Goal: Task Accomplishment & Management: Manage account settings

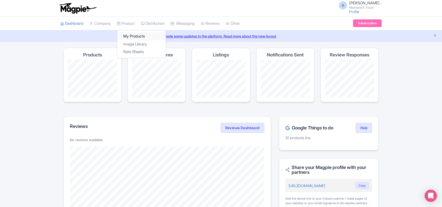
click at [130, 34] on link "My Products" at bounding box center [141, 36] width 49 height 8
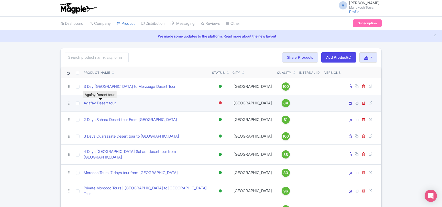
click at [101, 102] on link "Agafay Desert tour" at bounding box center [100, 103] width 32 height 6
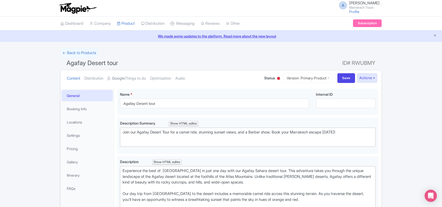
click at [277, 78] on div at bounding box center [278, 78] width 3 height 3
click at [265, 87] on div "Active" at bounding box center [266, 88] width 30 height 10
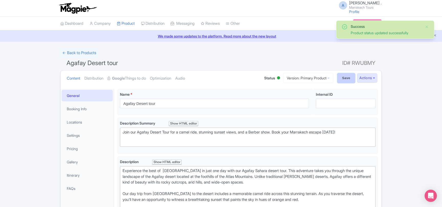
click at [343, 80] on input "Save" at bounding box center [346, 78] width 18 height 10
type input "Saving..."
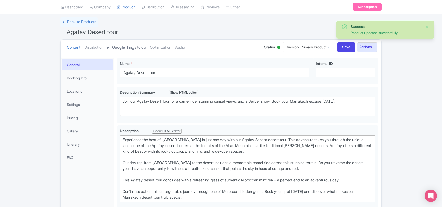
scroll to position [6, 0]
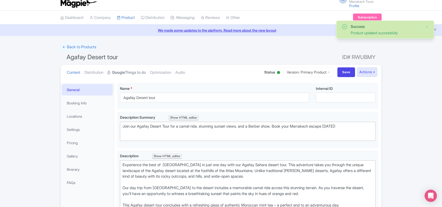
click at [137, 73] on link "Google Things to do" at bounding box center [126, 73] width 38 height 16
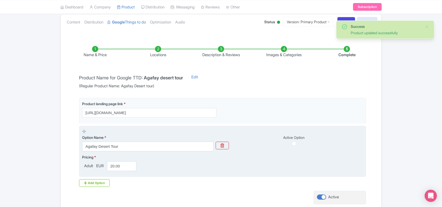
scroll to position [96, 0]
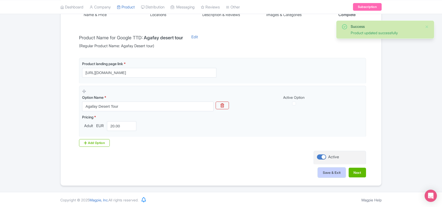
click at [323, 174] on button "Save & Exit" at bounding box center [332, 173] width 28 height 10
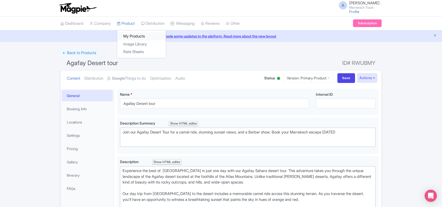
click at [133, 35] on link "My Products" at bounding box center [141, 36] width 49 height 8
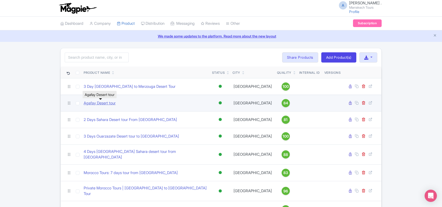
click at [106, 104] on link "Agafay Desert tour" at bounding box center [100, 103] width 32 height 6
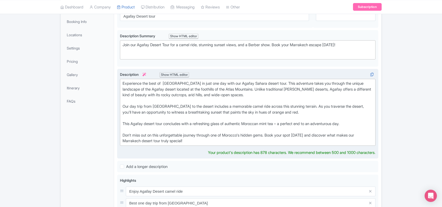
scroll to position [55, 0]
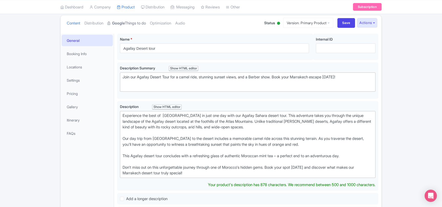
click at [126, 26] on link "Google Things to do" at bounding box center [126, 23] width 38 height 16
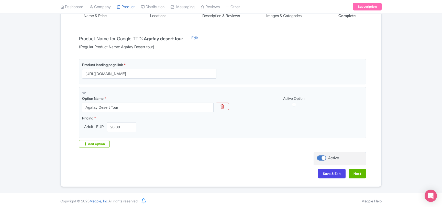
scroll to position [96, 0]
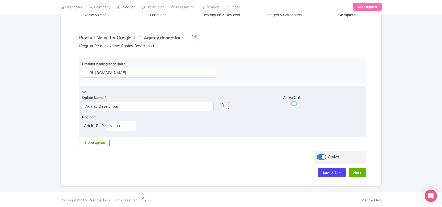
click at [295, 103] on input "checkbox" at bounding box center [294, 104] width 4 height 4
checkbox input "true"
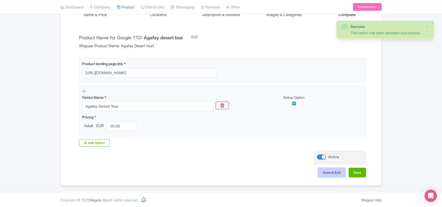
click at [325, 172] on button "Save & Exit" at bounding box center [332, 173] width 28 height 10
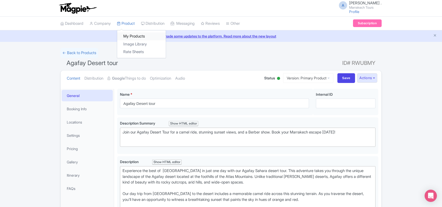
click at [131, 33] on link "My Products" at bounding box center [141, 36] width 49 height 8
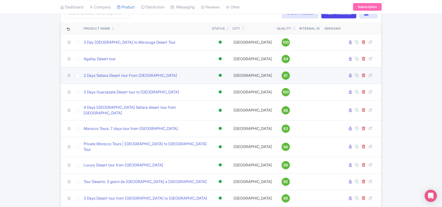
scroll to position [98, 0]
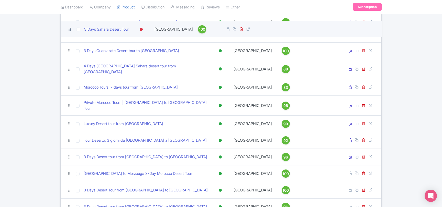
drag, startPoint x: 69, startPoint y: 155, endPoint x: 69, endPoint y: 29, distance: 126.1
click at [69, 29] on icon at bounding box center [70, 29] width 5 height 5
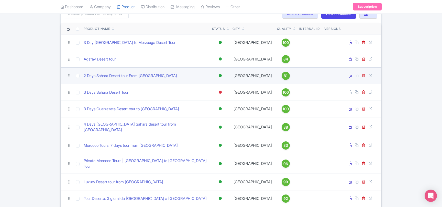
scroll to position [42, 0]
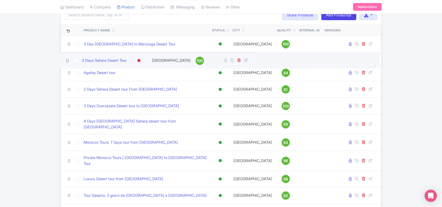
drag, startPoint x: 69, startPoint y: 88, endPoint x: 67, endPoint y: 61, distance: 27.2
click at [67, 61] on icon at bounding box center [67, 61] width 5 height 5
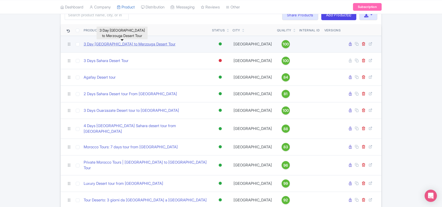
click at [133, 45] on link "3 Day [GEOGRAPHIC_DATA] to Merzouga Desert Tour" at bounding box center [130, 44] width 92 height 6
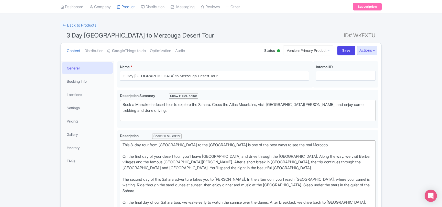
scroll to position [28, 0]
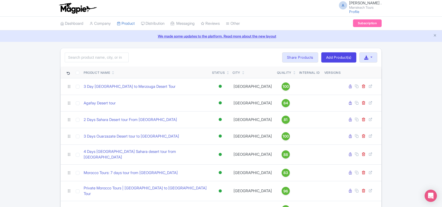
scroll to position [42, 0]
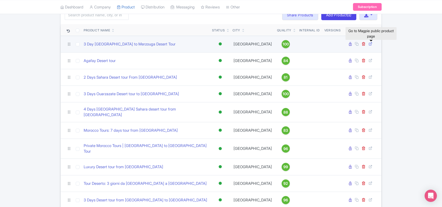
click at [370, 45] on icon at bounding box center [370, 44] width 4 height 4
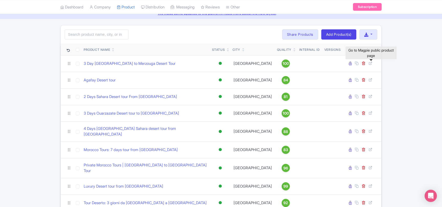
scroll to position [15, 0]
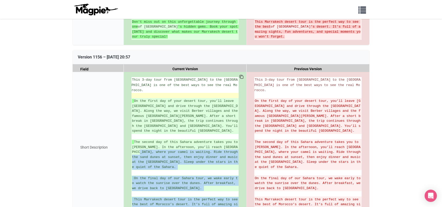
scroll to position [470, 0]
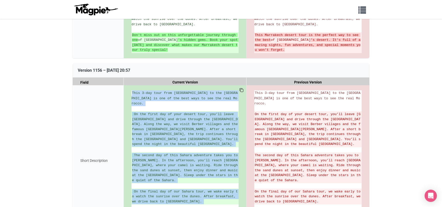
drag, startPoint x: 143, startPoint y: 142, endPoint x: 130, endPoint y: 68, distance: 75.0
click at [131, 91] on div "This 3-day tour from Marrakech to the Merzouga desert is one of the best ways t…" at bounding box center [184, 161] width 107 height 141
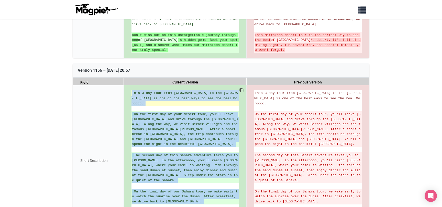
copy ul "This 3-day tour from Marrakech to the Merzouga desert is one of the best ways t…"
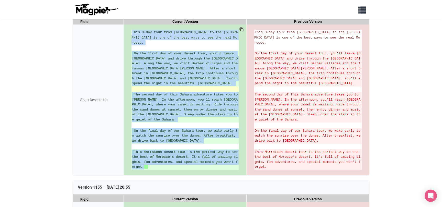
scroll to position [552, 0]
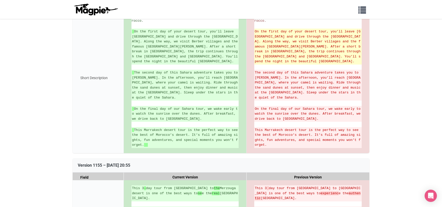
drag, startPoint x: 404, startPoint y: 69, endPoint x: 351, endPoint y: 26, distance: 68.7
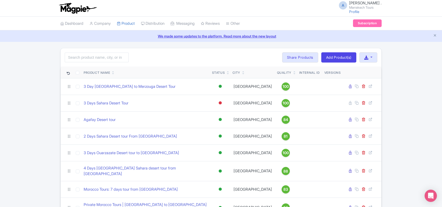
scroll to position [15, 0]
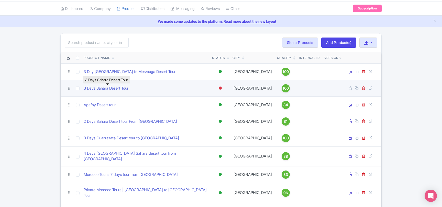
click at [107, 90] on link "3 Days Sahara Desert Tour" at bounding box center [106, 89] width 45 height 6
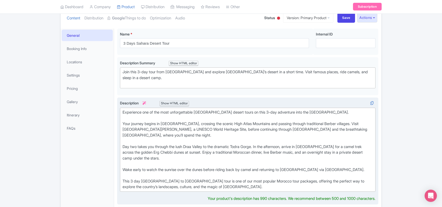
scroll to position [110, 0]
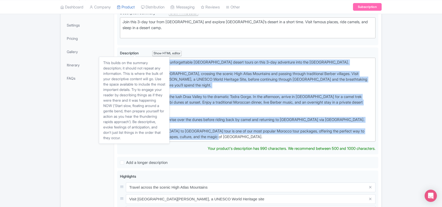
drag, startPoint x: 241, startPoint y: 136, endPoint x: 130, endPoint y: 61, distance: 133.4
click at [122, 55] on div "Description i Show HTML editor Bold Italic Strikethrough Link Heading Quote Cod…" at bounding box center [247, 96] width 255 height 92
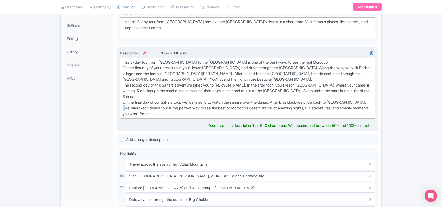
drag, startPoint x: 124, startPoint y: 103, endPoint x: 118, endPoint y: 102, distance: 6.7
click at [118, 102] on div "Experience one of the most unforgettable Marrakech desert tours on this 3-day a…" at bounding box center [247, 90] width 261 height 84
drag, startPoint x: 124, startPoint y: 97, endPoint x: 118, endPoint y: 97, distance: 5.6
click at [118, 97] on div "Experience one of the most unforgettable Marrakech desert tours on this 3-day a…" at bounding box center [247, 90] width 261 height 84
drag, startPoint x: 124, startPoint y: 85, endPoint x: 118, endPoint y: 85, distance: 6.1
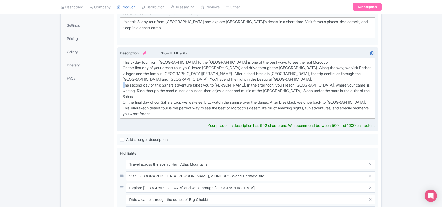
click at [118, 85] on div "Experience one of the most unforgettable Marrakech desert tours on this 3-day a…" at bounding box center [247, 90] width 261 height 84
click at [124, 68] on div "This 3-day tour from Marrakech to the Merzouga desert is one of the best ways t…" at bounding box center [247, 89] width 250 height 58
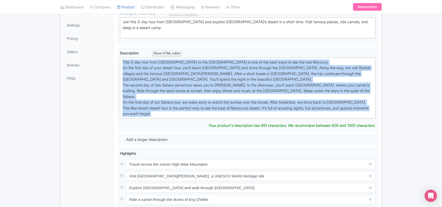
drag, startPoint x: 178, startPoint y: 107, endPoint x: 115, endPoint y: 57, distance: 80.3
click at [115, 57] on div "3 Days Sahara Desert Tour Name * i 3 Days Sahara Desert Tour Your product's nam…" at bounding box center [247, 160] width 267 height 371
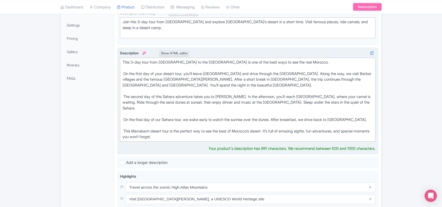
click at [124, 129] on div "This Marrakech desert tour is the perfect way to see the best of Morocco’s dese…" at bounding box center [247, 135] width 250 height 12
click at [124, 117] on div "On the final day of our Sahara tour, we wake early to watch the sunrise over th…" at bounding box center [247, 120] width 250 height 6
click at [124, 95] on div "The second day of this Sahara adventure takes you to [PERSON_NAME]. In the afte…" at bounding box center [247, 102] width 250 height 17
click at [124, 72] on div "On the first day of your desert tour, you’ll leave [GEOGRAPHIC_DATA] and drive …" at bounding box center [247, 79] width 250 height 17
type trix-editor "<div>This 3-day tour from Marrakech to the Merzouga desert is one of the best w…"
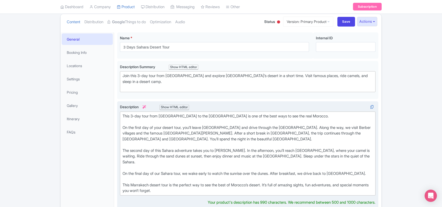
scroll to position [55, 0]
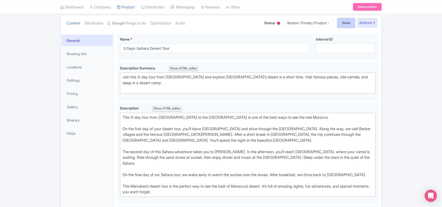
click at [343, 24] on input "Save" at bounding box center [346, 23] width 18 height 10
type input "Saving..."
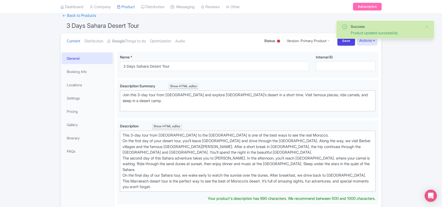
scroll to position [33, 0]
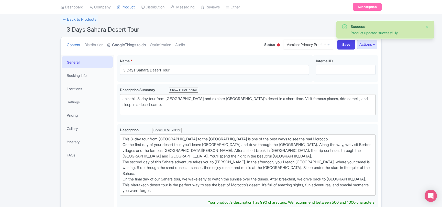
click at [125, 46] on strong "Google" at bounding box center [118, 45] width 13 height 6
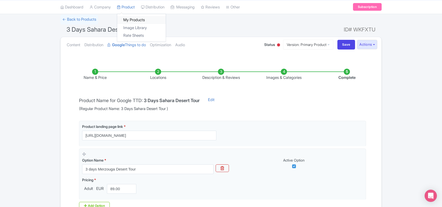
click at [132, 20] on link "My Products" at bounding box center [141, 20] width 49 height 8
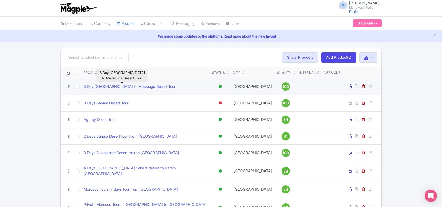
click at [120, 88] on link "3 Day Marrakech to Merzouga Desert Tour" at bounding box center [130, 87] width 92 height 6
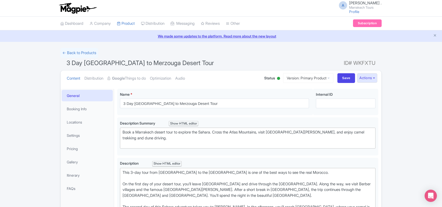
click at [76, 93] on link "General" at bounding box center [87, 96] width 51 height 12
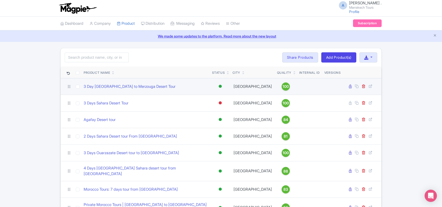
click at [221, 87] on div at bounding box center [220, 86] width 3 height 3
click at [208, 104] on div "Inactive" at bounding box center [207, 104] width 30 height 9
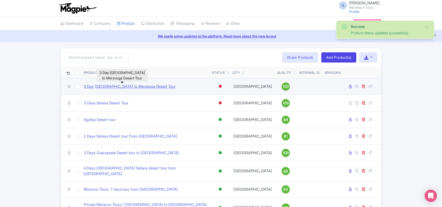
click link "3 Day [GEOGRAPHIC_DATA] to Merzouga Desert Tour"
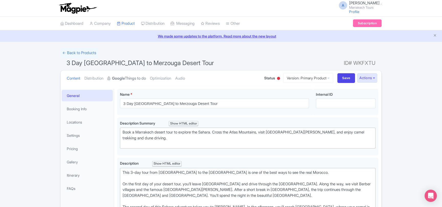
click at [133, 82] on link "Google Things to do" at bounding box center [126, 79] width 38 height 16
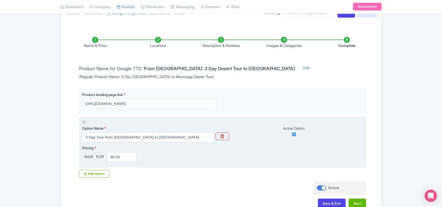
scroll to position [96, 0]
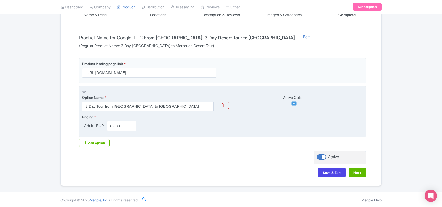
click at [294, 104] on input "checkbox" at bounding box center [294, 104] width 4 height 4
checkbox input "false"
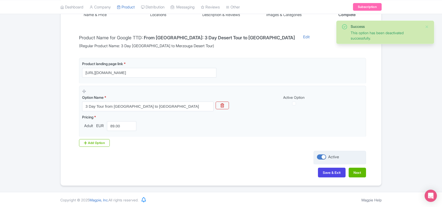
click at [319, 157] on div at bounding box center [321, 157] width 9 height 5
click at [319, 157] on input "Active" at bounding box center [318, 157] width 3 height 3
checkbox input "false"
click at [325, 170] on button "Save & Exit" at bounding box center [332, 173] width 28 height 10
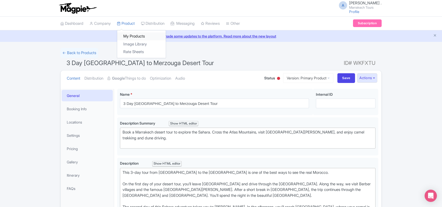
click at [128, 35] on link "My Products" at bounding box center [141, 36] width 49 height 8
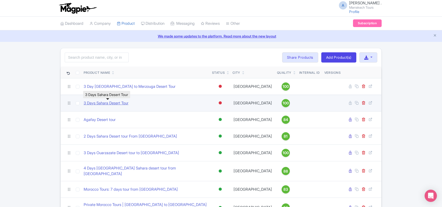
click at [115, 104] on link "3 Days Sahara Desert Tour" at bounding box center [106, 103] width 45 height 6
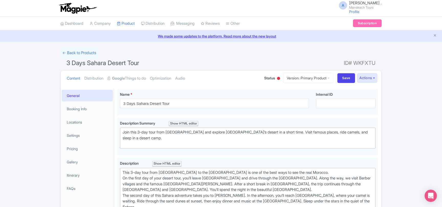
click at [277, 79] on div at bounding box center [278, 78] width 3 height 3
click at [261, 89] on div "Active" at bounding box center [266, 88] width 30 height 10
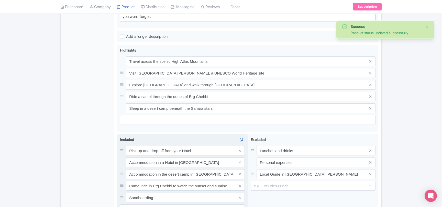
scroll to position [249, 0]
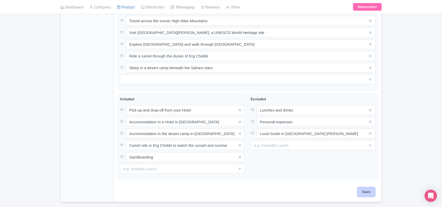
click at [366, 188] on input "Save" at bounding box center [366, 192] width 18 height 10
type input "Saving..."
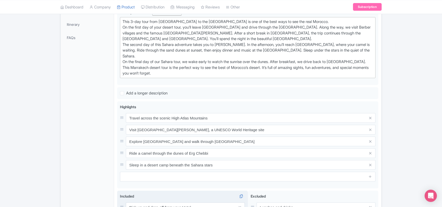
scroll to position [138, 0]
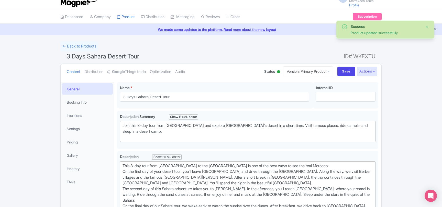
scroll to position [6, 0]
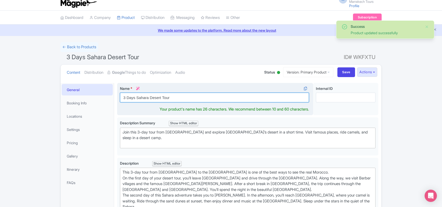
click at [137, 98] on input "3 Days Sahara Desert Tour" at bounding box center [214, 98] width 189 height 10
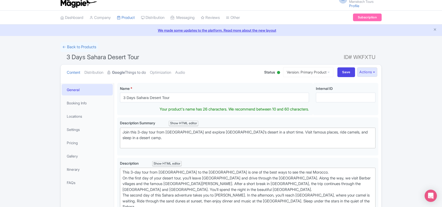
click at [129, 73] on link "Google Things to do" at bounding box center [126, 73] width 38 height 16
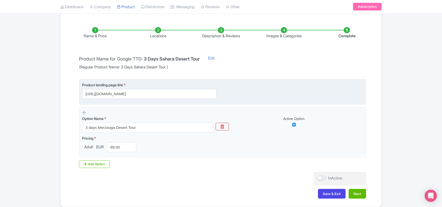
scroll to position [89, 0]
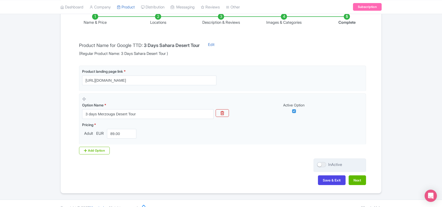
click at [322, 164] on div at bounding box center [321, 164] width 9 height 5
click at [320, 164] on input "InActive" at bounding box center [318, 164] width 3 height 3
checkbox input "true"
click at [330, 178] on button "Save & Exit" at bounding box center [332, 181] width 28 height 10
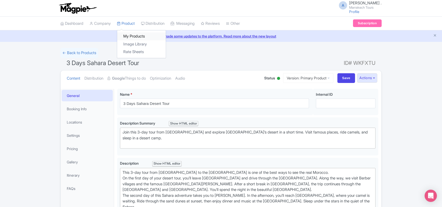
click at [131, 34] on link "My Products" at bounding box center [141, 36] width 49 height 8
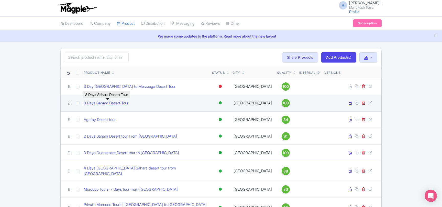
click at [117, 105] on link "3 Days Sahara Desert Tour" at bounding box center [106, 103] width 45 height 6
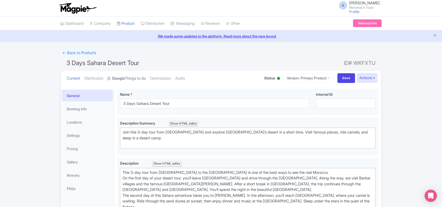
click at [131, 79] on link "Google Things to do" at bounding box center [126, 79] width 38 height 16
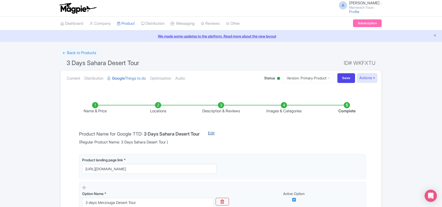
click at [218, 134] on link "Edit" at bounding box center [211, 138] width 17 height 15
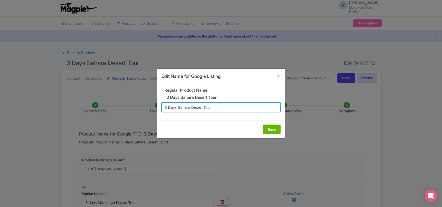
click at [180, 108] on input "3 Days Sahara Desert Tour" at bounding box center [220, 108] width 119 height 10
paste input "-Day Sahara Desert Tour from [GEOGRAPHIC_DATA] to [GEOGRAPHIC_DATA]"
click at [169, 108] on input "3-Day Sahara Desert Tour from [GEOGRAPHIC_DATA] to [GEOGRAPHIC_DATA]" at bounding box center [220, 108] width 119 height 10
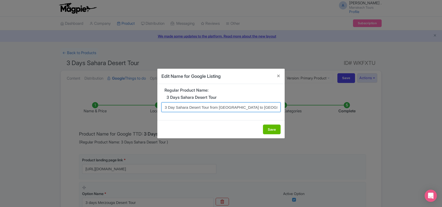
click at [174, 108] on input "3 Day Sahara Desert Tour from [GEOGRAPHIC_DATA] to [GEOGRAPHIC_DATA]" at bounding box center [220, 108] width 119 height 10
click at [177, 109] on input "3 Days Sahara Desert Tour from [GEOGRAPHIC_DATA] to [GEOGRAPHIC_DATA]" at bounding box center [220, 108] width 119 height 10
drag, startPoint x: 178, startPoint y: 107, endPoint x: 155, endPoint y: 105, distance: 23.1
click at [161, 105] on input "3 Days Sahara Desert Tour from [GEOGRAPHIC_DATA] to [GEOGRAPHIC_DATA]" at bounding box center [220, 108] width 119 height 10
type input "Sahara Desert Tour from [GEOGRAPHIC_DATA] to [GEOGRAPHIC_DATA]"
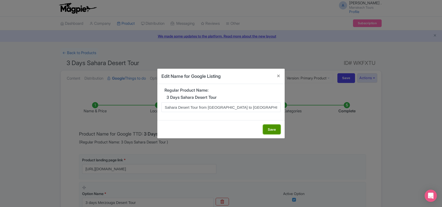
click at [273, 130] on button "Save" at bounding box center [272, 130] width 18 height 10
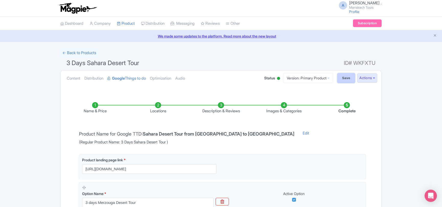
click at [343, 79] on input "Save" at bounding box center [346, 78] width 18 height 10
type input "Saving..."
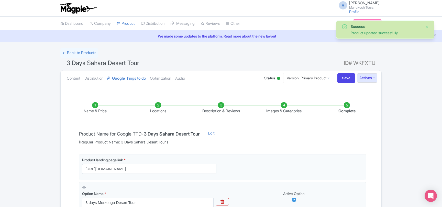
click at [275, 112] on li "Images & Categories" at bounding box center [283, 108] width 63 height 12
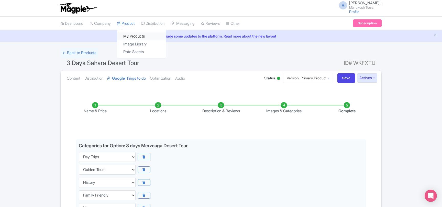
click at [130, 36] on link "My Products" at bounding box center [141, 36] width 49 height 8
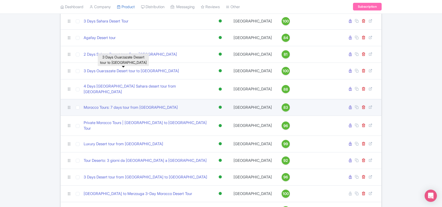
scroll to position [83, 0]
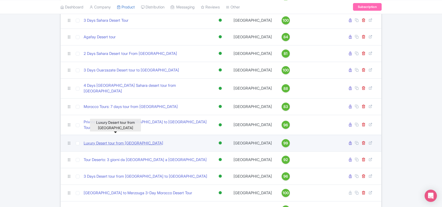
click at [126, 141] on link "Luxury Desert tour from [GEOGRAPHIC_DATA]" at bounding box center [124, 144] width 80 height 6
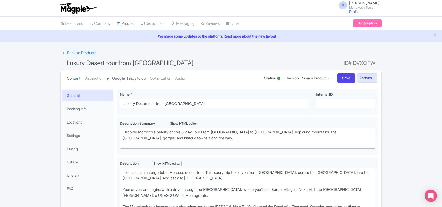
click at [125, 78] on strong "Google" at bounding box center [118, 79] width 13 height 6
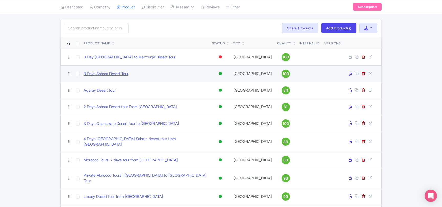
scroll to position [28, 0]
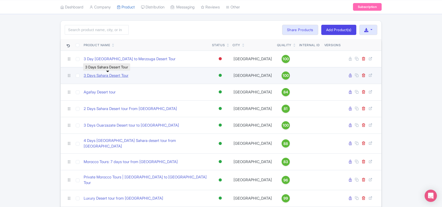
click at [117, 76] on link "3 Days Sahara Desert Tour" at bounding box center [106, 76] width 45 height 6
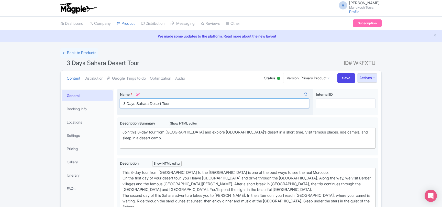
click at [157, 105] on input "3 Days Sahara Desert Tour" at bounding box center [214, 104] width 189 height 10
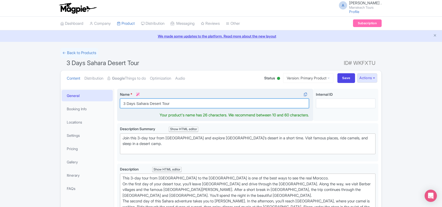
click at [157, 105] on input "3 Days Sahara Desert Tour" at bounding box center [214, 104] width 189 height 10
click at [137, 103] on input "3 Days Sahara Desert Tour" at bounding box center [214, 104] width 189 height 10
drag, startPoint x: 137, startPoint y: 104, endPoint x: 192, endPoint y: 104, distance: 55.0
click at [192, 104] on input "3 Days Sahara Desert Tour" at bounding box center [214, 104] width 189 height 10
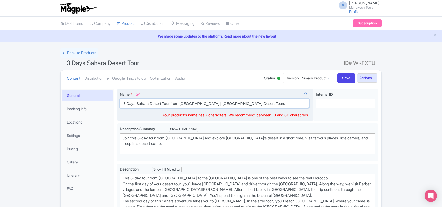
drag, startPoint x: 198, startPoint y: 104, endPoint x: 263, endPoint y: 105, distance: 65.5
click at [263, 105] on input "3 Days Sahara Desert Tour from Marrakech | Morocco Desert Tours" at bounding box center [214, 104] width 189 height 10
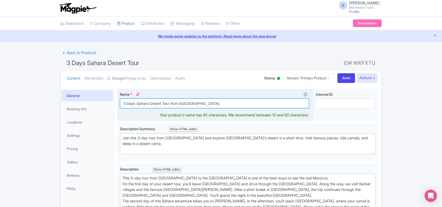
type input "3 Days Sahara Desert Tour from [GEOGRAPHIC_DATA]"
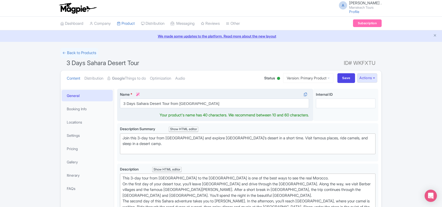
click at [228, 91] on div "Name * i 3 Days Sahara Desert Tour from Marrakech Your product's name has 40 ch…" at bounding box center [215, 105] width 196 height 32
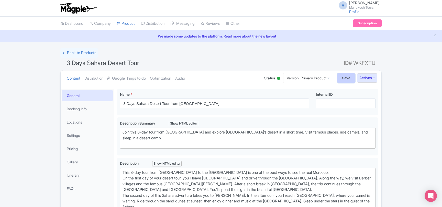
click at [340, 78] on input "Save" at bounding box center [346, 78] width 18 height 10
type input "Saving..."
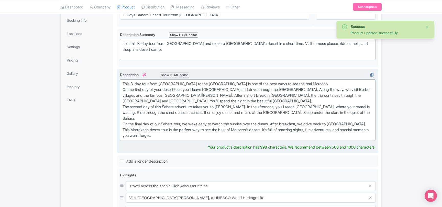
scroll to position [33, 0]
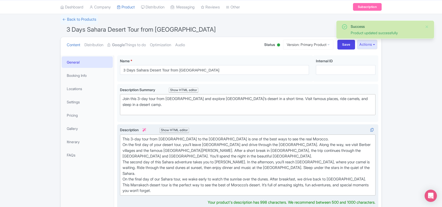
click at [317, 139] on div "This 3-day tour from [GEOGRAPHIC_DATA] to the [GEOGRAPHIC_DATA] is one of the b…" at bounding box center [247, 166] width 250 height 58
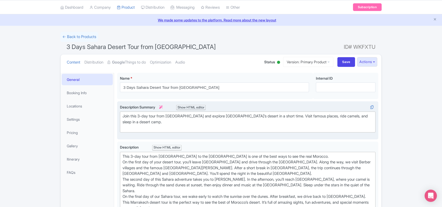
scroll to position [0, 0]
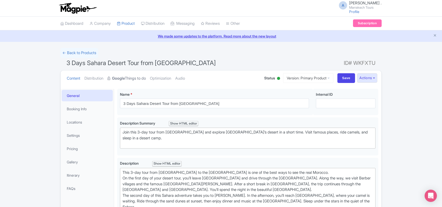
click at [130, 77] on link "Google Things to do" at bounding box center [126, 79] width 38 height 16
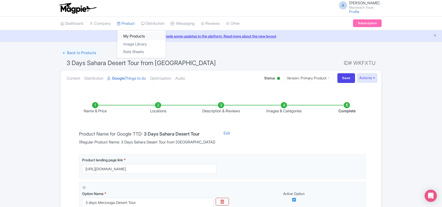
click at [130, 35] on link "My Products" at bounding box center [141, 36] width 49 height 8
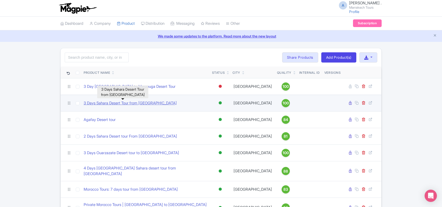
click at [152, 104] on link "3 Days Sahara Desert Tour from [GEOGRAPHIC_DATA]" at bounding box center [130, 103] width 93 height 6
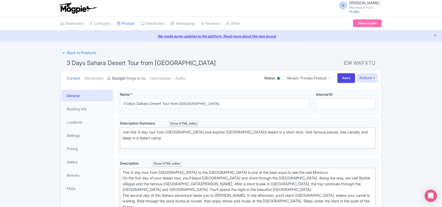
click at [135, 78] on link "Google Things to do" at bounding box center [126, 79] width 38 height 16
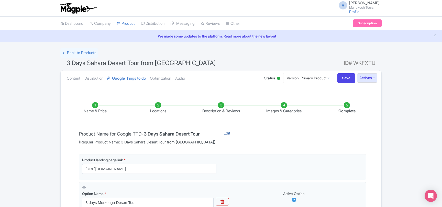
click at [218, 133] on link "Edit" at bounding box center [226, 138] width 17 height 15
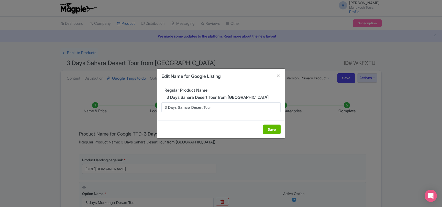
click at [172, 97] on h5 "3 Days Sahara Desert Tour from [GEOGRAPHIC_DATA]" at bounding box center [220, 97] width 119 height 5
click at [182, 109] on input "3 Days Sahara Desert Tour" at bounding box center [220, 108] width 119 height 10
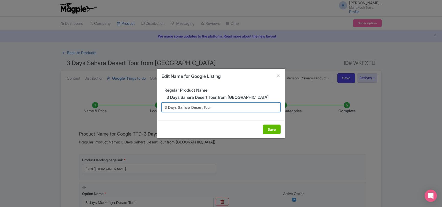
click at [182, 109] on input "3 Days Sahara Desert Tour" at bounding box center [220, 108] width 119 height 10
paste input "from Marrakech"
type input "3 Days Sahara Desert Tour from [GEOGRAPHIC_DATA]"
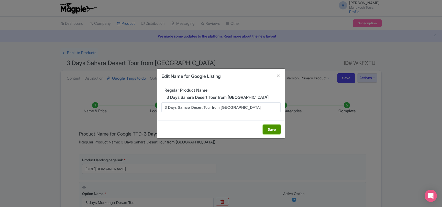
click at [266, 130] on button "Save" at bounding box center [272, 130] width 18 height 10
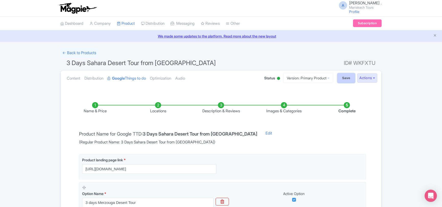
click at [345, 80] on input "Save" at bounding box center [346, 78] width 18 height 10
type input "Saving..."
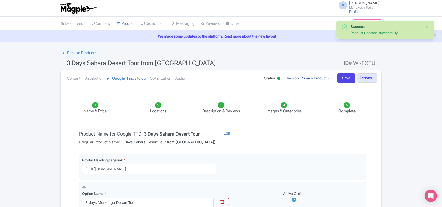
click at [303, 79] on link "Version: Primary Product" at bounding box center [308, 78] width 50 height 10
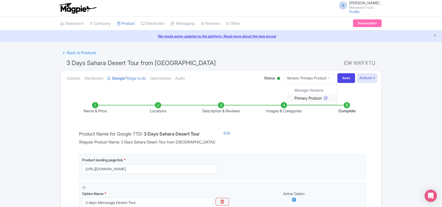
click at [324, 98] on icon at bounding box center [326, 98] width 4 height 4
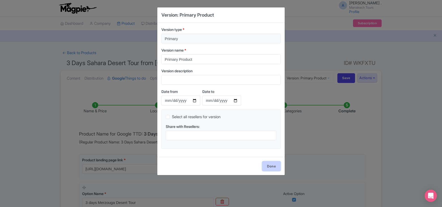
click at [268, 165] on link "Done" at bounding box center [271, 167] width 18 height 10
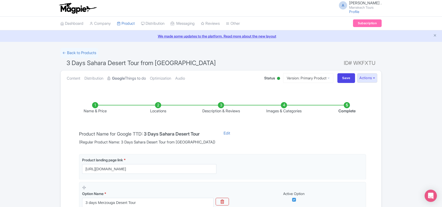
click at [121, 79] on strong "Google" at bounding box center [118, 79] width 13 height 6
click at [131, 23] on link "Product" at bounding box center [126, 24] width 18 height 14
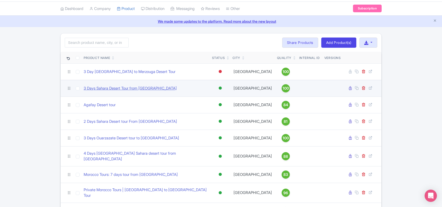
scroll to position [15, 0]
click at [115, 90] on link "3 Days Sahara Desert Tour from [GEOGRAPHIC_DATA]" at bounding box center [130, 89] width 93 height 6
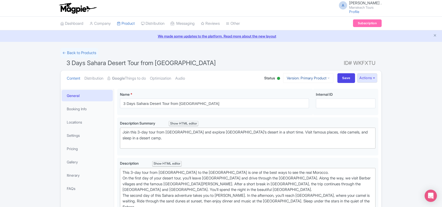
click at [318, 80] on link "Version: Primary Product" at bounding box center [308, 78] width 50 height 10
click at [324, 97] on icon at bounding box center [326, 98] width 4 height 4
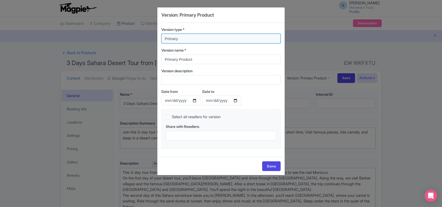
click at [191, 40] on input "Primary" at bounding box center [220, 39] width 119 height 10
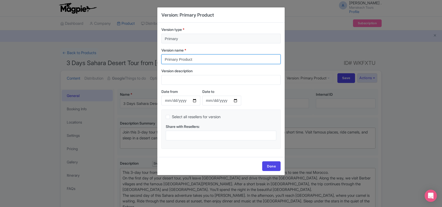
click at [194, 57] on input "Primary Product" at bounding box center [220, 59] width 119 height 10
drag, startPoint x: 197, startPoint y: 59, endPoint x: 160, endPoint y: 59, distance: 36.8
click at [161, 59] on input "Primary Product" at bounding box center [220, 59] width 119 height 10
paste input "Marrakech to Merzouga Desert Tour"
click at [184, 60] on input "Marrakech to Merzouga Desert Tour" at bounding box center [220, 59] width 119 height 10
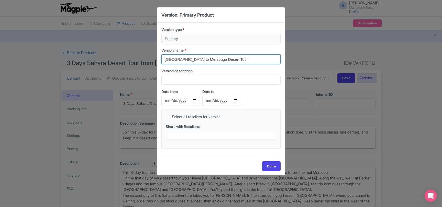
drag, startPoint x: 184, startPoint y: 60, endPoint x: 203, endPoint y: 60, distance: 18.9
click at [203, 60] on input "Marrakech to Merzouga Desert Tour" at bounding box center [220, 59] width 119 height 10
click at [205, 59] on input "Marrakech Desert Tour" at bounding box center [220, 59] width 119 height 10
drag, startPoint x: 205, startPoint y: 59, endPoint x: 157, endPoint y: 60, distance: 48.9
click at [161, 60] on input "Marrakech Desert Tour" at bounding box center [220, 59] width 119 height 10
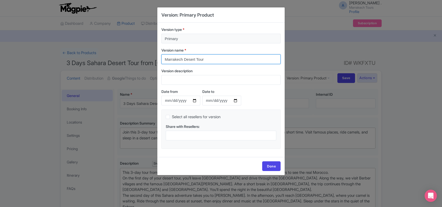
type input "Marrakech Desert Tour"
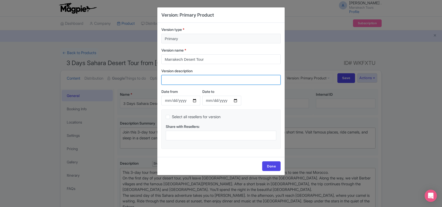
click at [185, 81] on input "Version description" at bounding box center [220, 80] width 119 height 10
paste input "Marrakech Desert Tour"
type input "Marrakech Desert Tour"
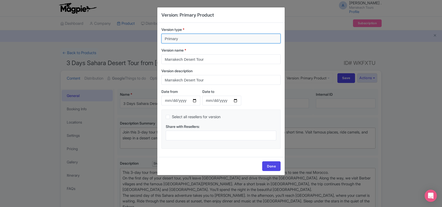
click at [175, 35] on input "Primary" at bounding box center [220, 39] width 119 height 10
click at [183, 37] on input "Primary" at bounding box center [220, 39] width 119 height 10
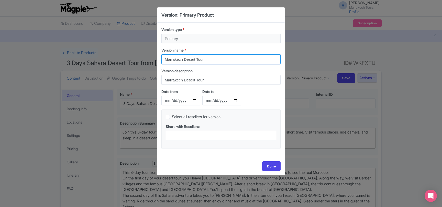
click at [182, 57] on input "Marrakech Desert Tour" at bounding box center [220, 59] width 119 height 10
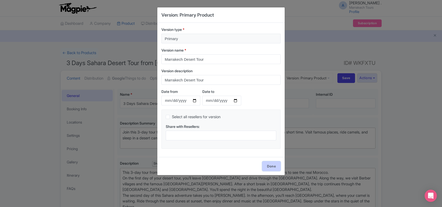
click at [268, 167] on link "Done" at bounding box center [271, 167] width 18 height 10
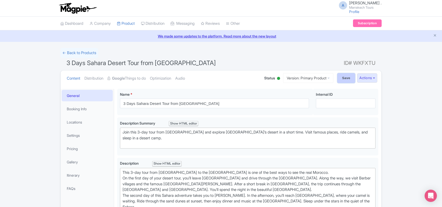
click at [339, 80] on input "Save" at bounding box center [346, 78] width 18 height 10
type input "Saving..."
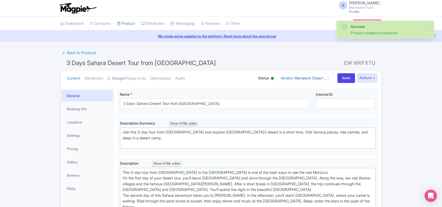
click at [324, 77] on link "Version: Marrakech Desert ..." at bounding box center [305, 78] width 56 height 10
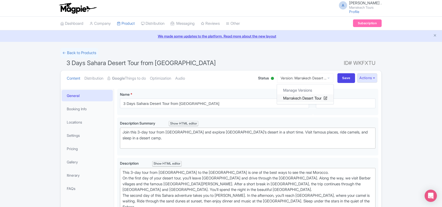
click at [305, 98] on link "Marrakech Desert Tour" at bounding box center [305, 98] width 57 height 8
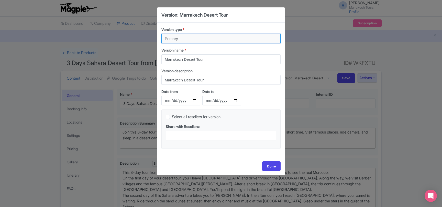
click at [179, 38] on input "Primary" at bounding box center [220, 39] width 119 height 10
drag, startPoint x: 179, startPoint y: 38, endPoint x: 154, endPoint y: 39, distance: 24.8
click at [161, 38] on input "Primary" at bounding box center [220, 39] width 119 height 10
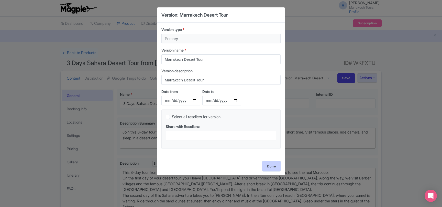
click at [273, 166] on link "Done" at bounding box center [271, 167] width 18 height 10
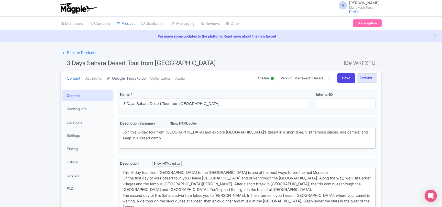
click at [133, 79] on link "Google Things to do" at bounding box center [126, 79] width 38 height 16
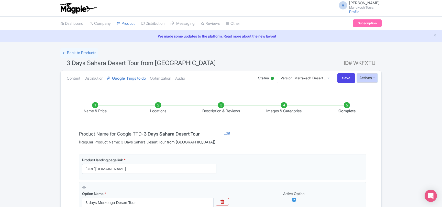
click at [367, 78] on button "Actions" at bounding box center [367, 77] width 20 height 9
click at [280, 92] on div "You are currently editing a version of this product: Marrakech Desert Tour Gene…" at bounding box center [221, 184] width 321 height 196
click at [341, 77] on input "Save" at bounding box center [346, 78] width 18 height 10
type input "Saving..."
click at [218, 133] on link "Edit" at bounding box center [226, 138] width 17 height 15
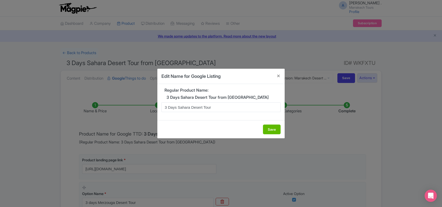
click at [179, 98] on h5 "3 Days Sahara Desert Tour from [GEOGRAPHIC_DATA]" at bounding box center [220, 97] width 119 height 5
click at [186, 108] on input "3 Days Sahara Desert Tour" at bounding box center [220, 108] width 119 height 10
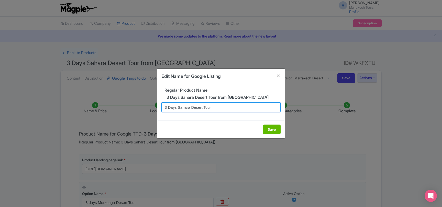
click at [186, 108] on input "3 Days Sahara Desert Tour" at bounding box center [220, 108] width 119 height 10
paste input "from Marrakech"
drag, startPoint x: 178, startPoint y: 108, endPoint x: 152, endPoint y: 108, distance: 25.8
click at [161, 108] on input "3 Days Sahara Desert Tour from [GEOGRAPHIC_DATA]" at bounding box center [220, 108] width 119 height 10
type input "Sahara Desert Tour from Marrakech to Merzouga"
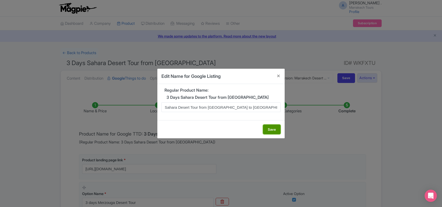
click at [271, 131] on button "Save" at bounding box center [272, 130] width 18 height 10
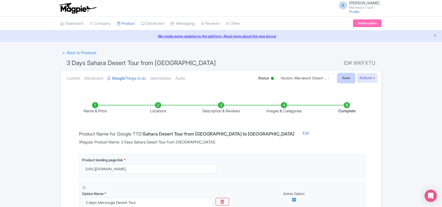
click at [343, 79] on input "Save" at bounding box center [346, 78] width 18 height 10
type input "Saving..."
